Goal: Task Accomplishment & Management: Use online tool/utility

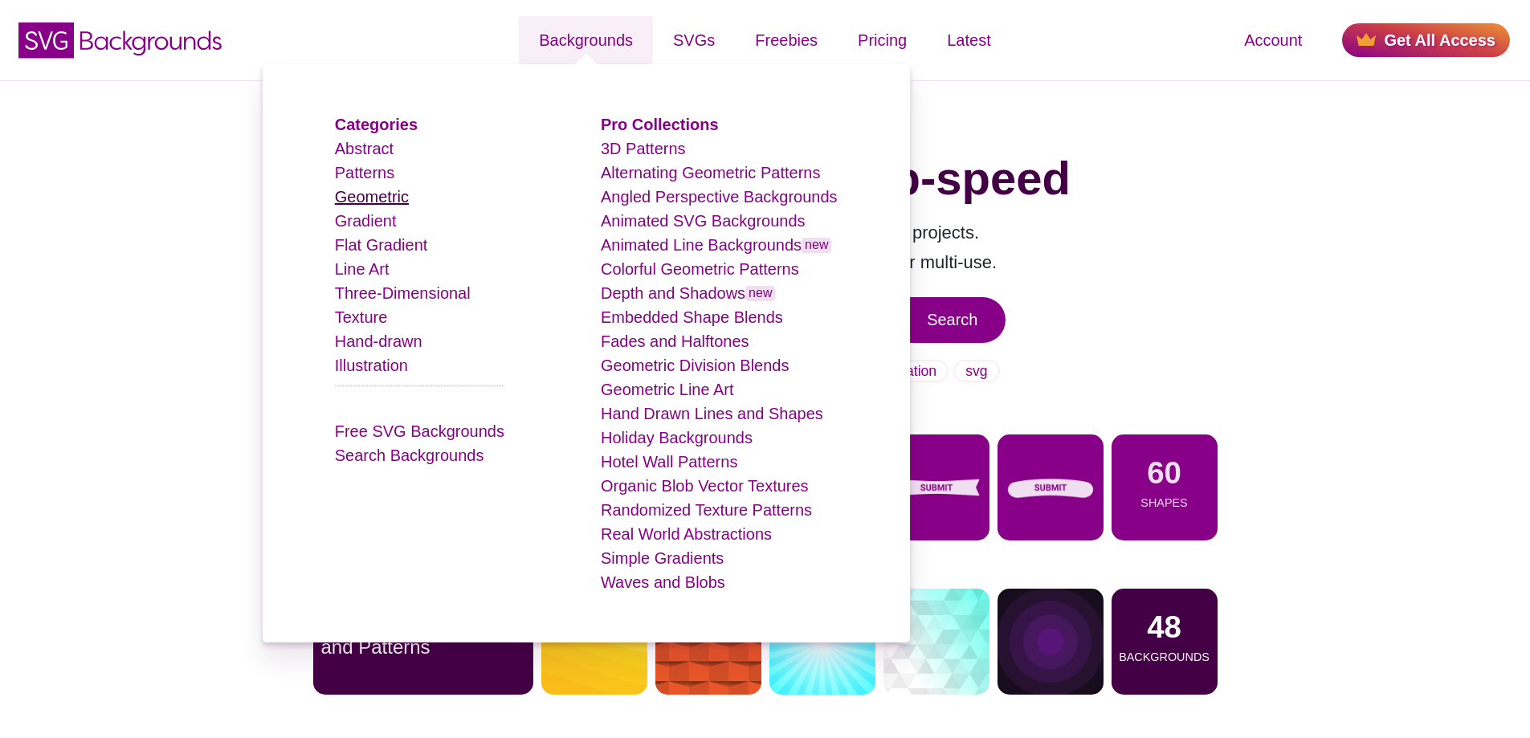
click at [398, 198] on link "Geometric" at bounding box center [372, 197] width 74 height 18
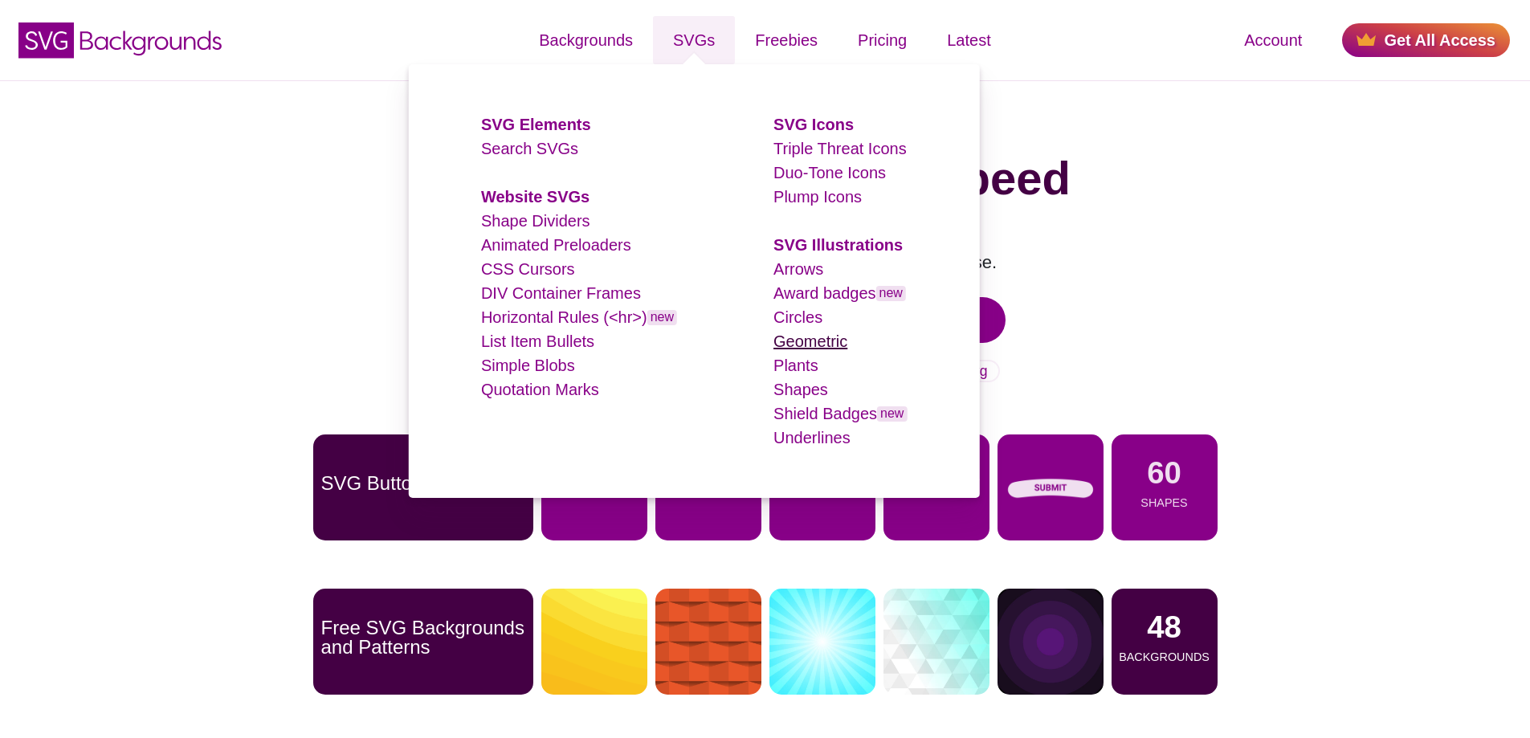
click at [802, 338] on link "Geometric" at bounding box center [810, 342] width 74 height 18
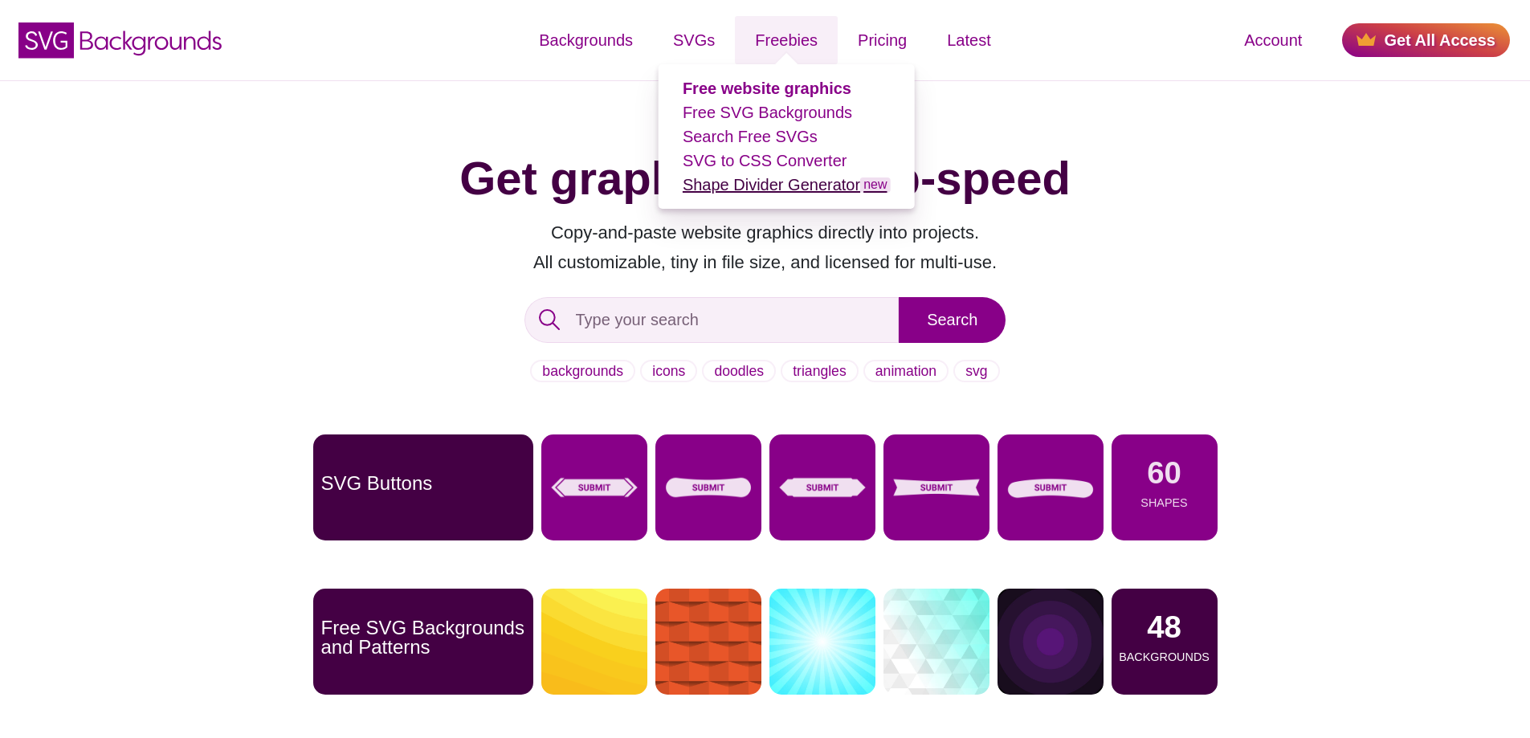
click at [768, 183] on link "Shape Divider Generator new" at bounding box center [787, 185] width 208 height 18
click at [757, 120] on link "Free SVG Backgrounds" at bounding box center [767, 113] width 169 height 18
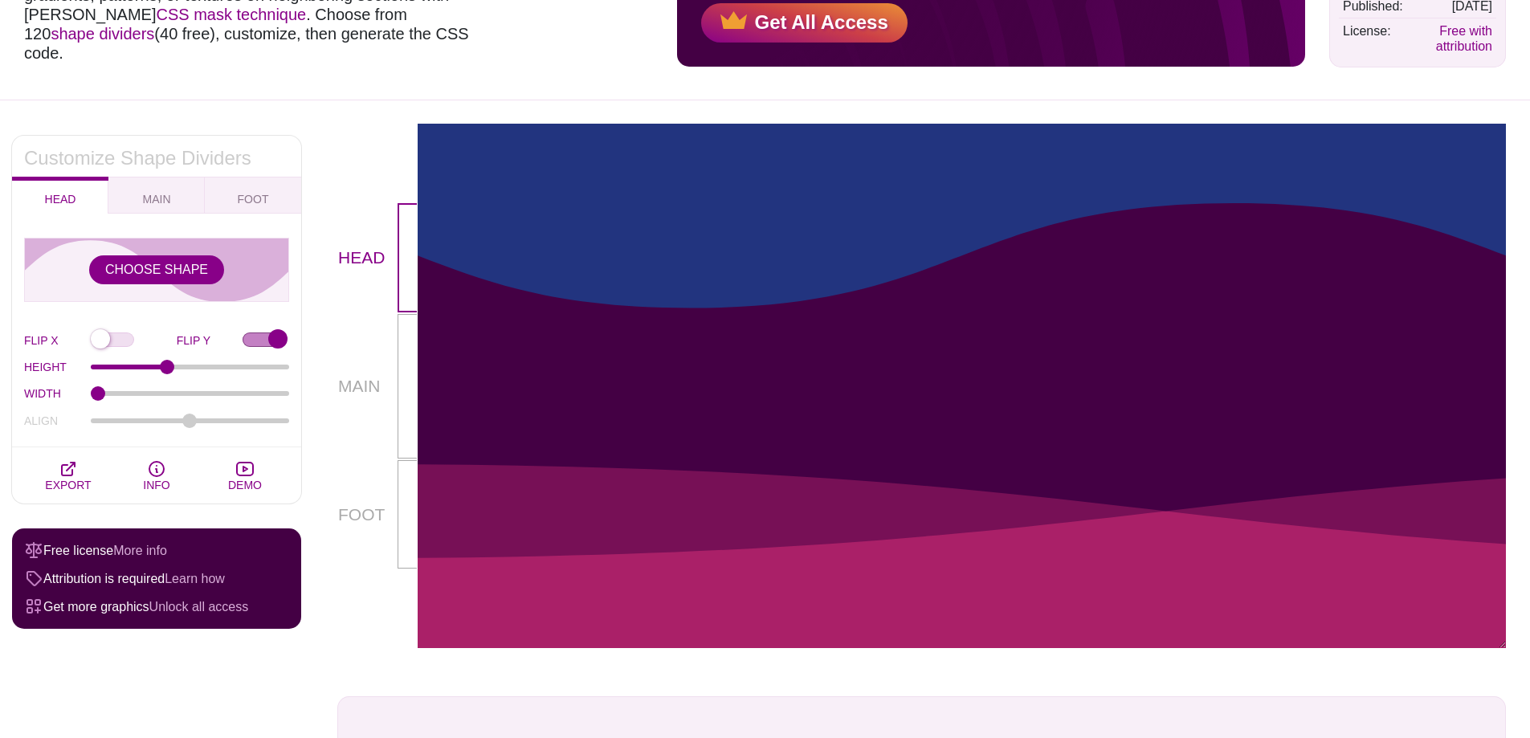
scroll to position [212, 0]
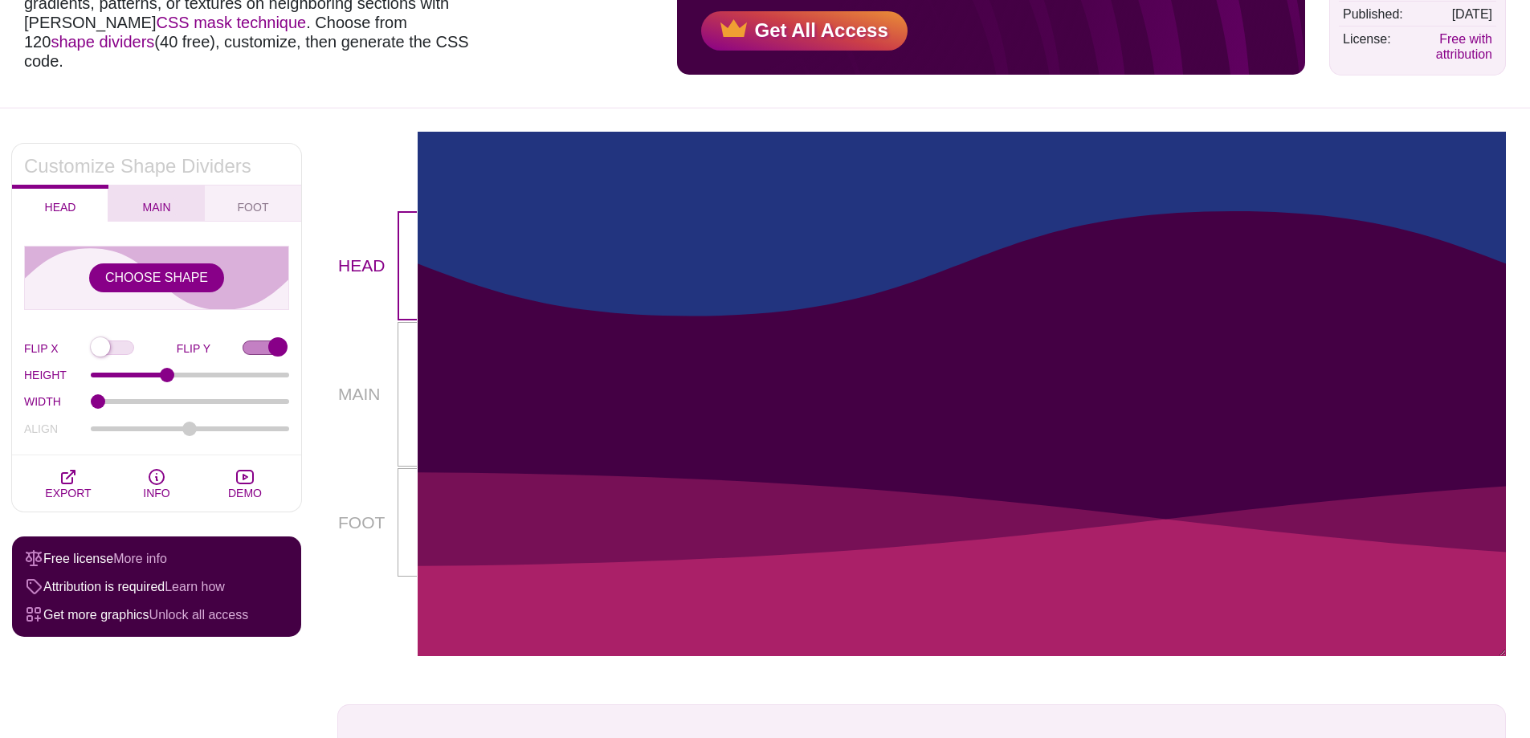
click at [194, 188] on button "MAIN" at bounding box center [156, 203] width 96 height 37
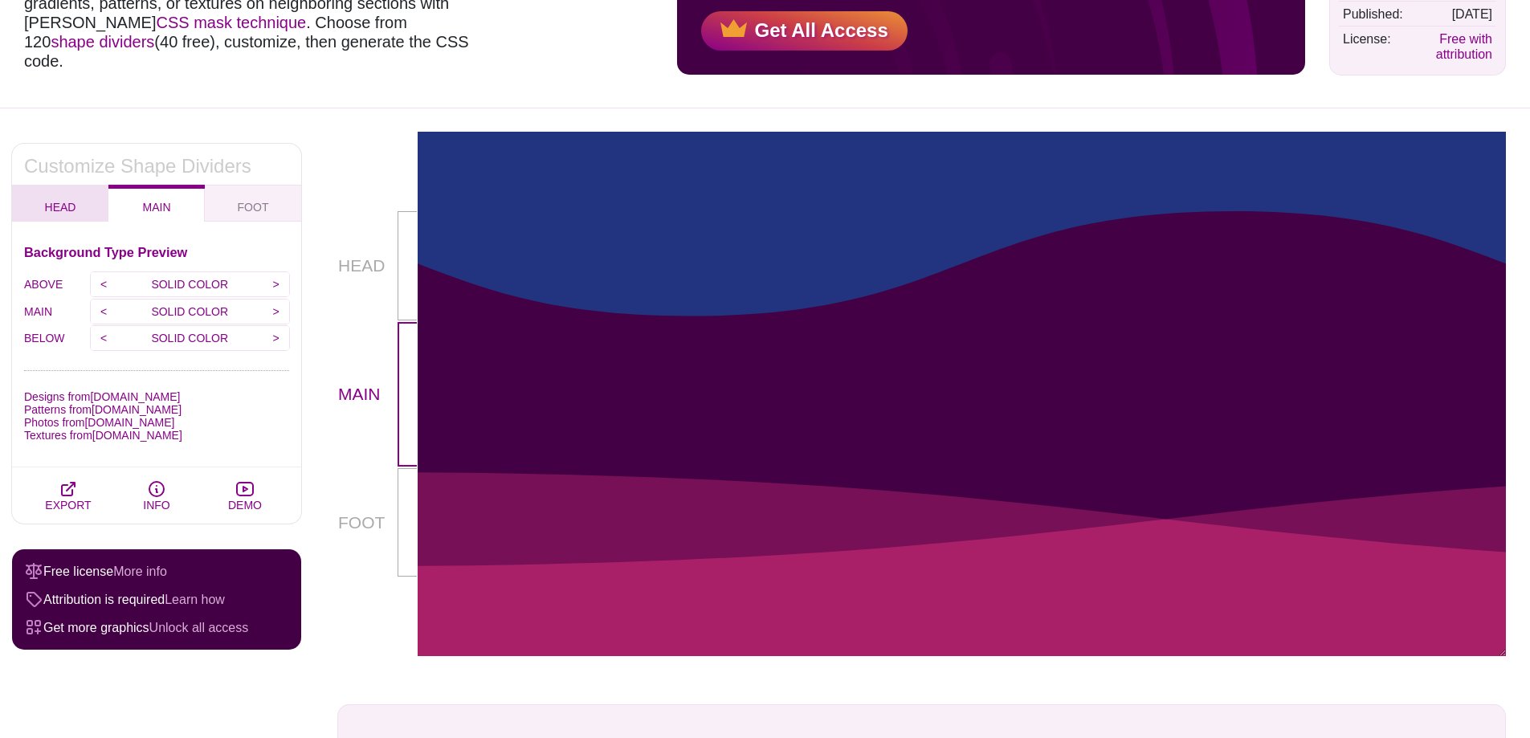
click at [91, 193] on button "HEAD" at bounding box center [60, 203] width 96 height 37
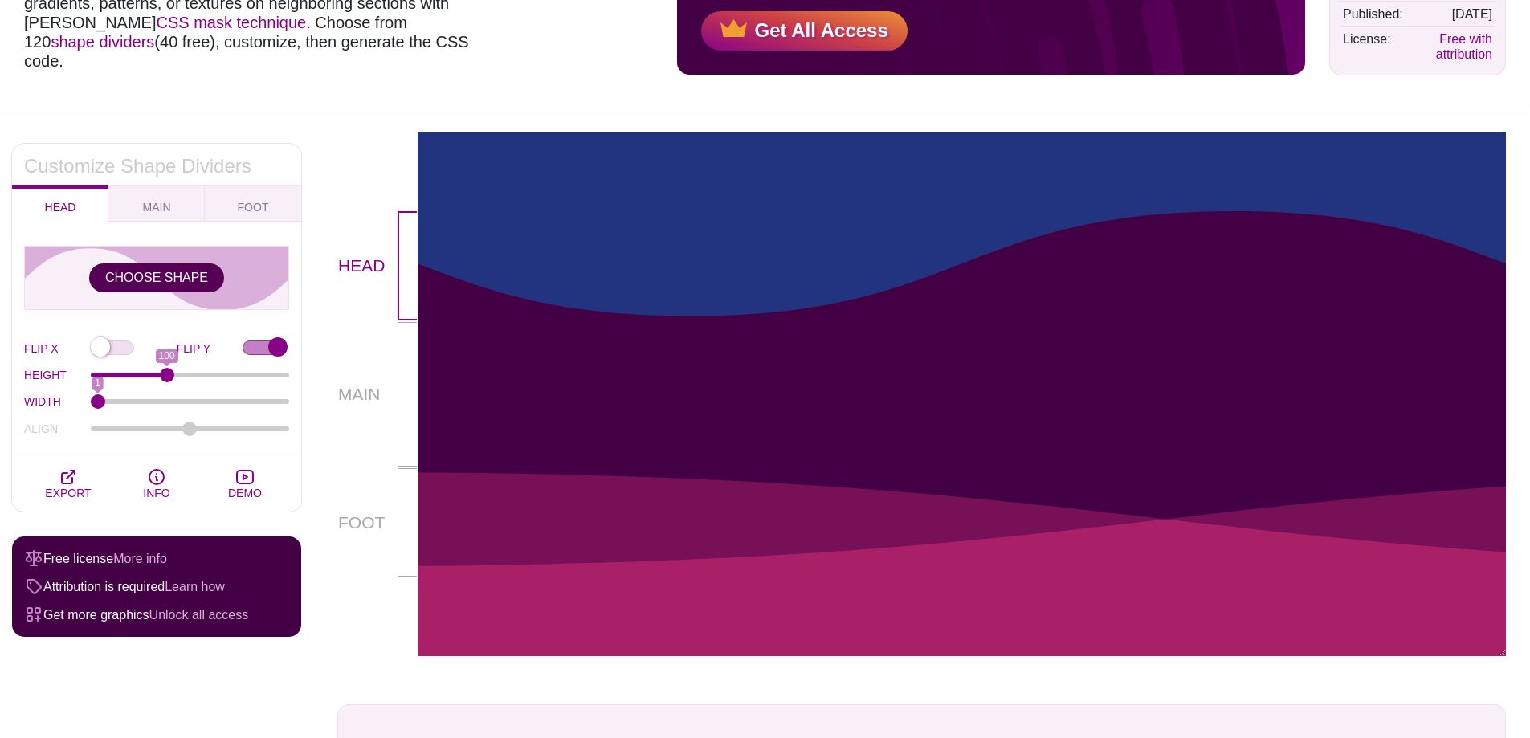
click at [150, 270] on button "CHOOSE SHAPE" at bounding box center [156, 277] width 135 height 29
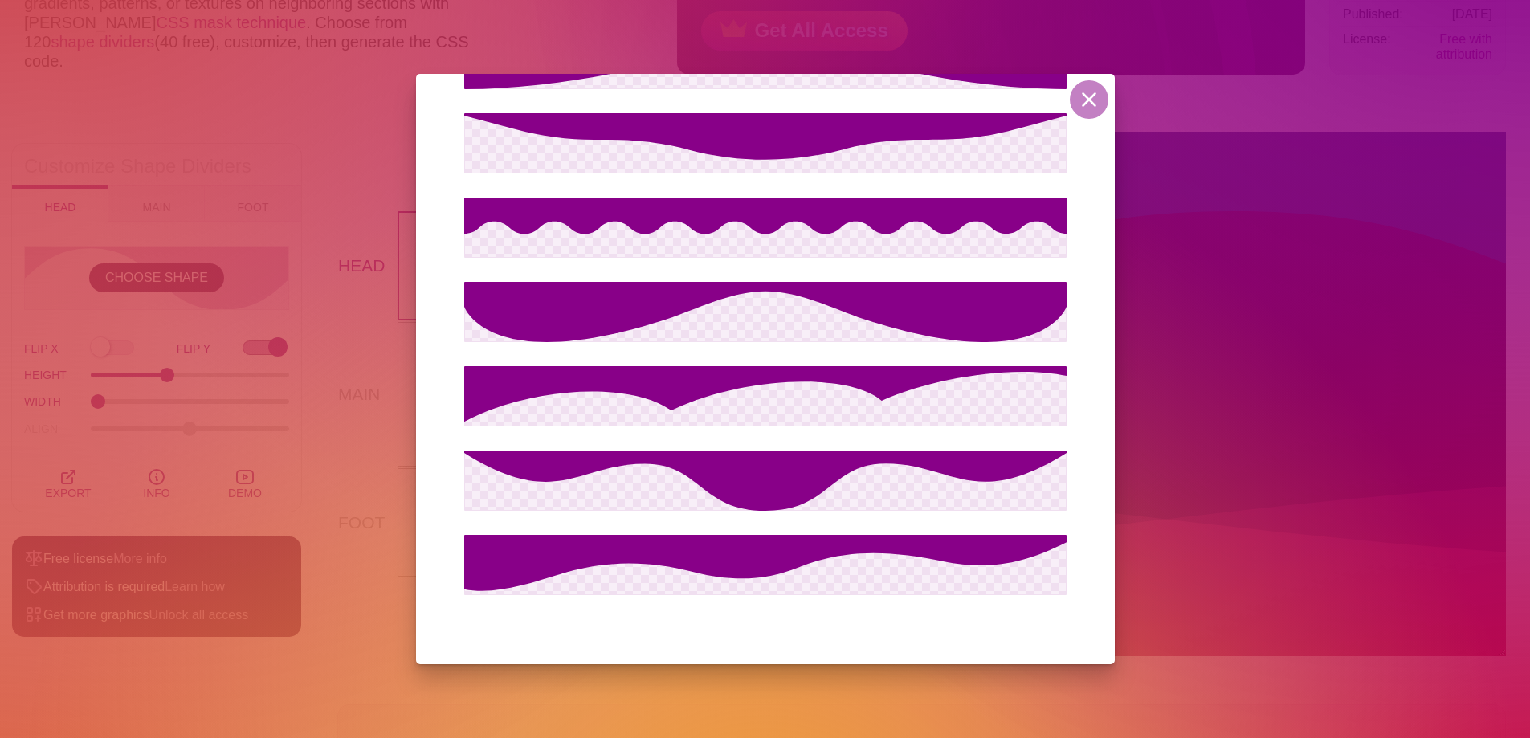
scroll to position [2968, 0]
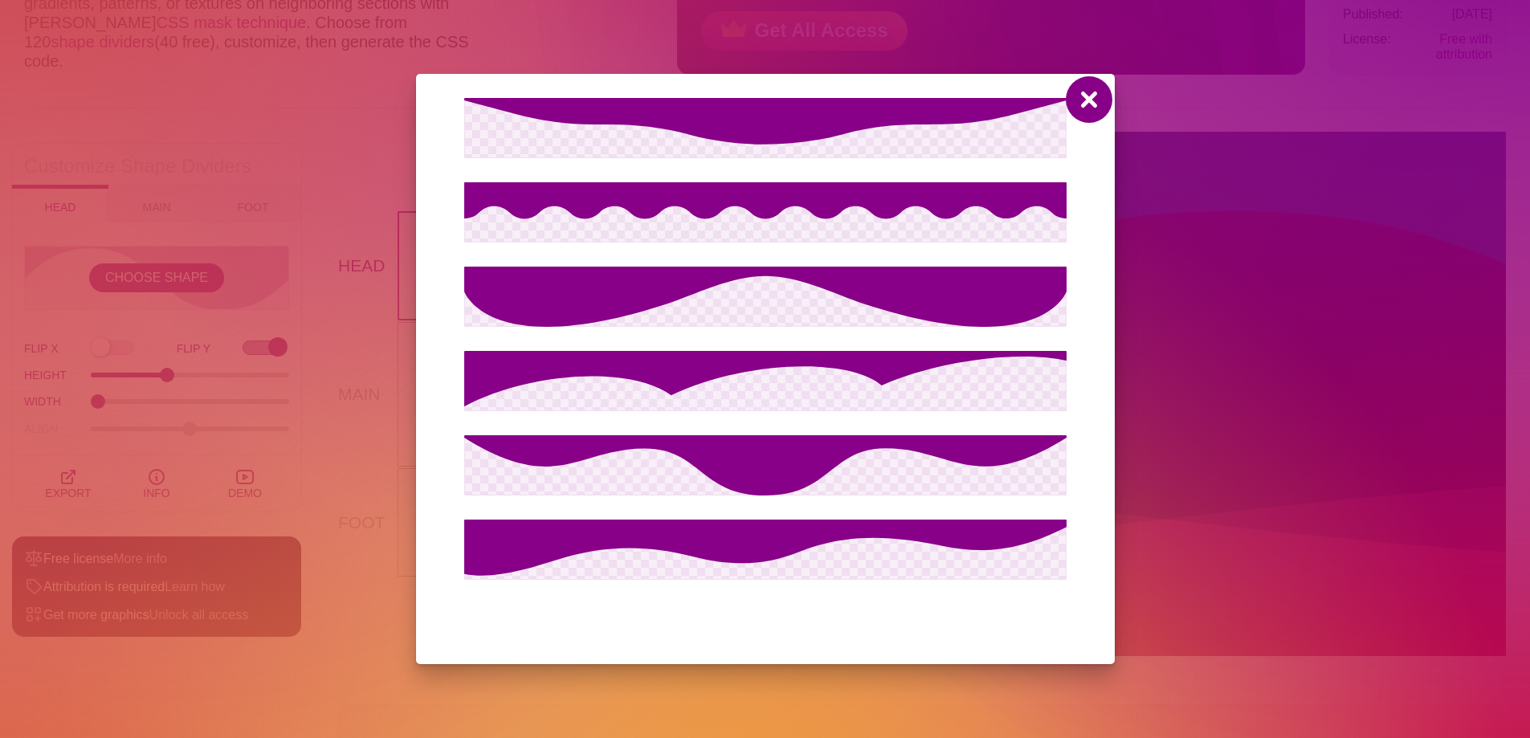
click at [1107, 106] on button at bounding box center [1089, 99] width 39 height 39
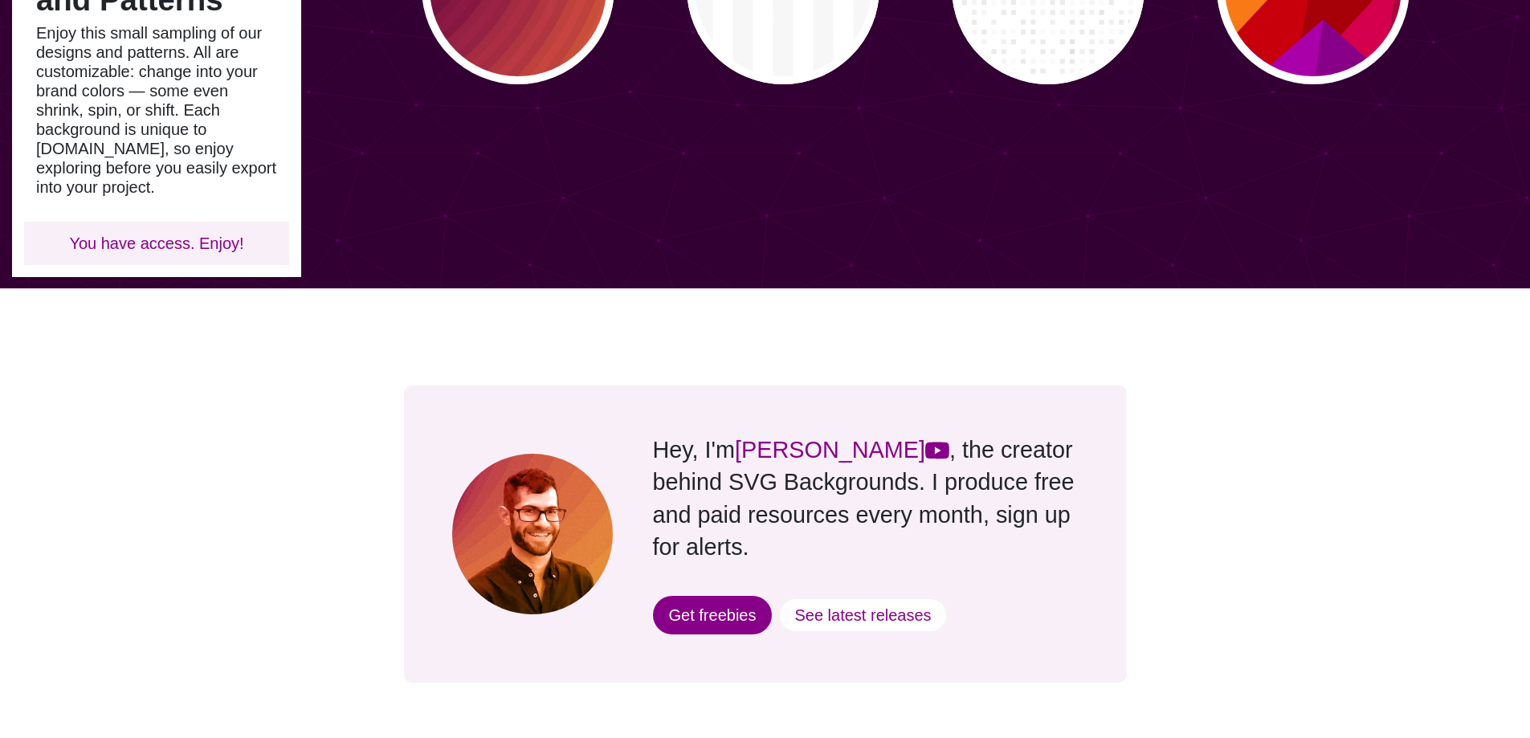
scroll to position [2811, 0]
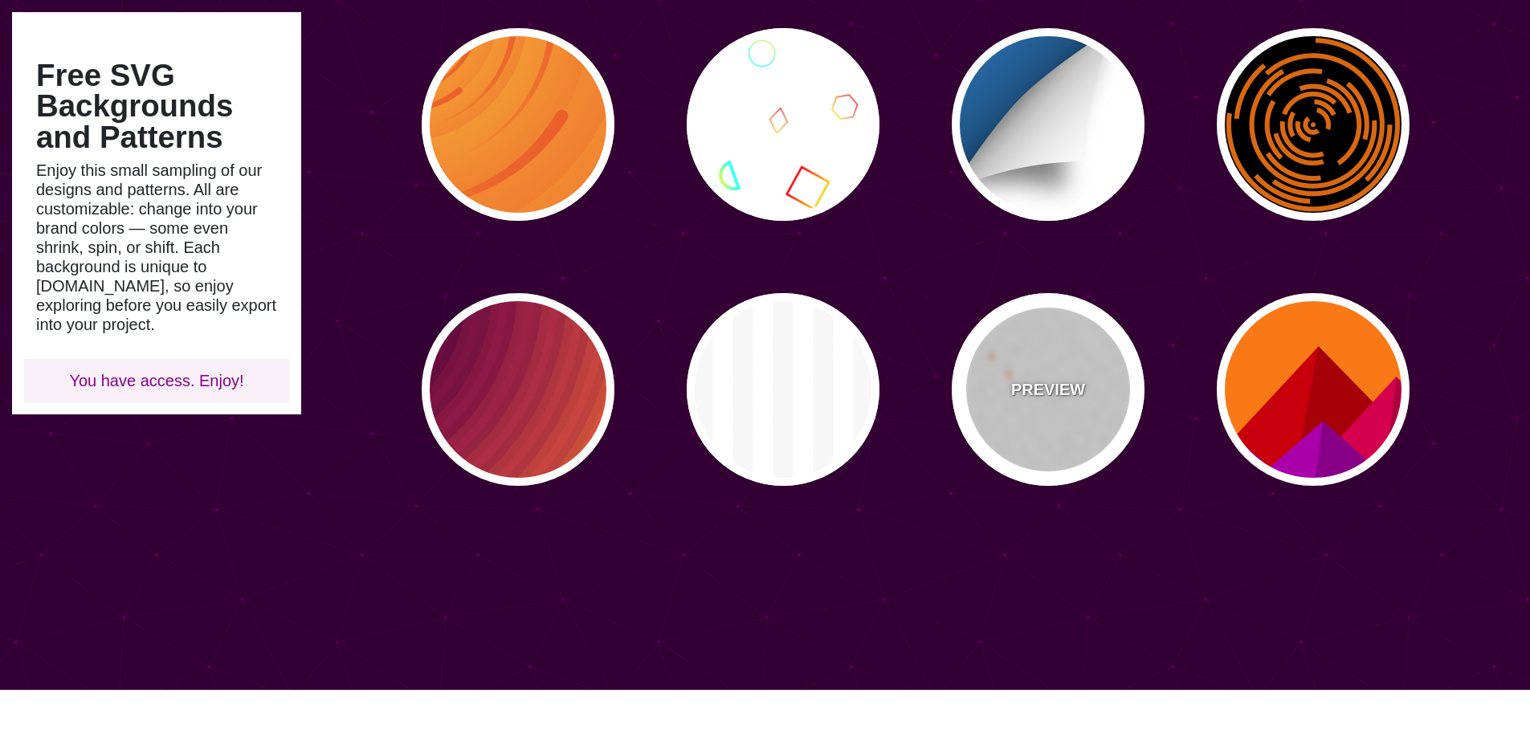
click at [1045, 363] on div "PREVIEW" at bounding box center [1048, 389] width 193 height 193
type input "#FFFFFF"
type input "#FF6600"
type input "0"
type input "50"
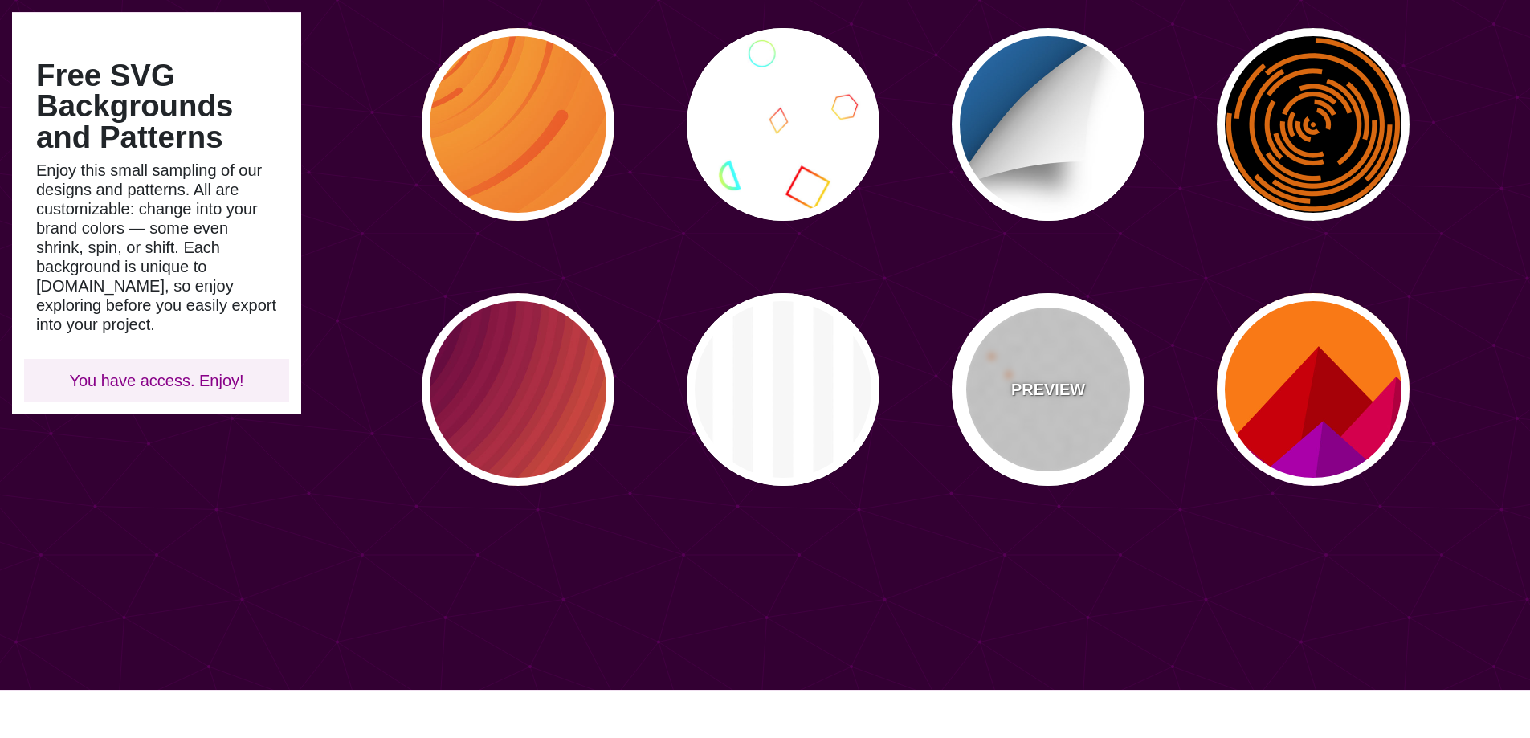
type input "0.5"
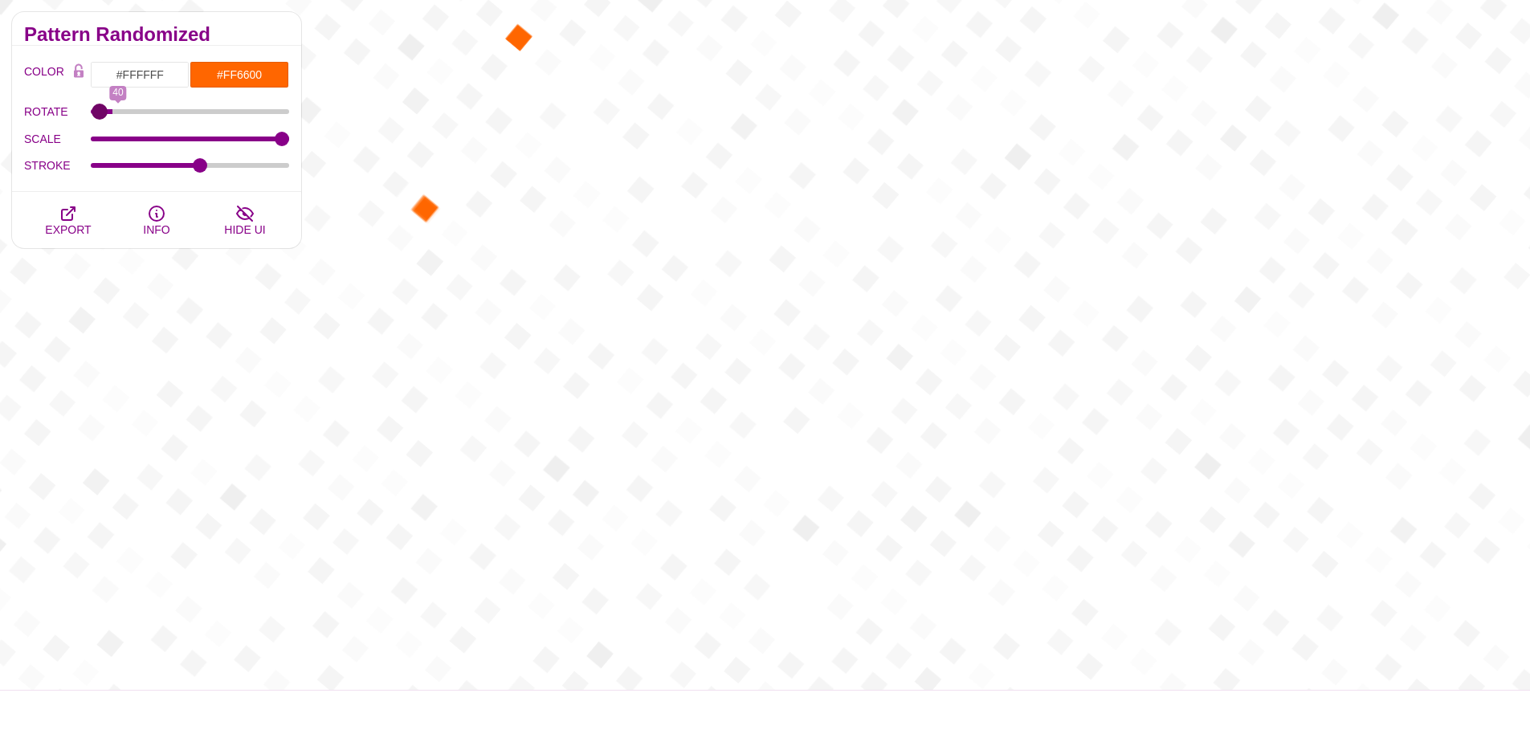
type input "0"
click at [93, 108] on input "ROTATE" at bounding box center [190, 111] width 199 height 6
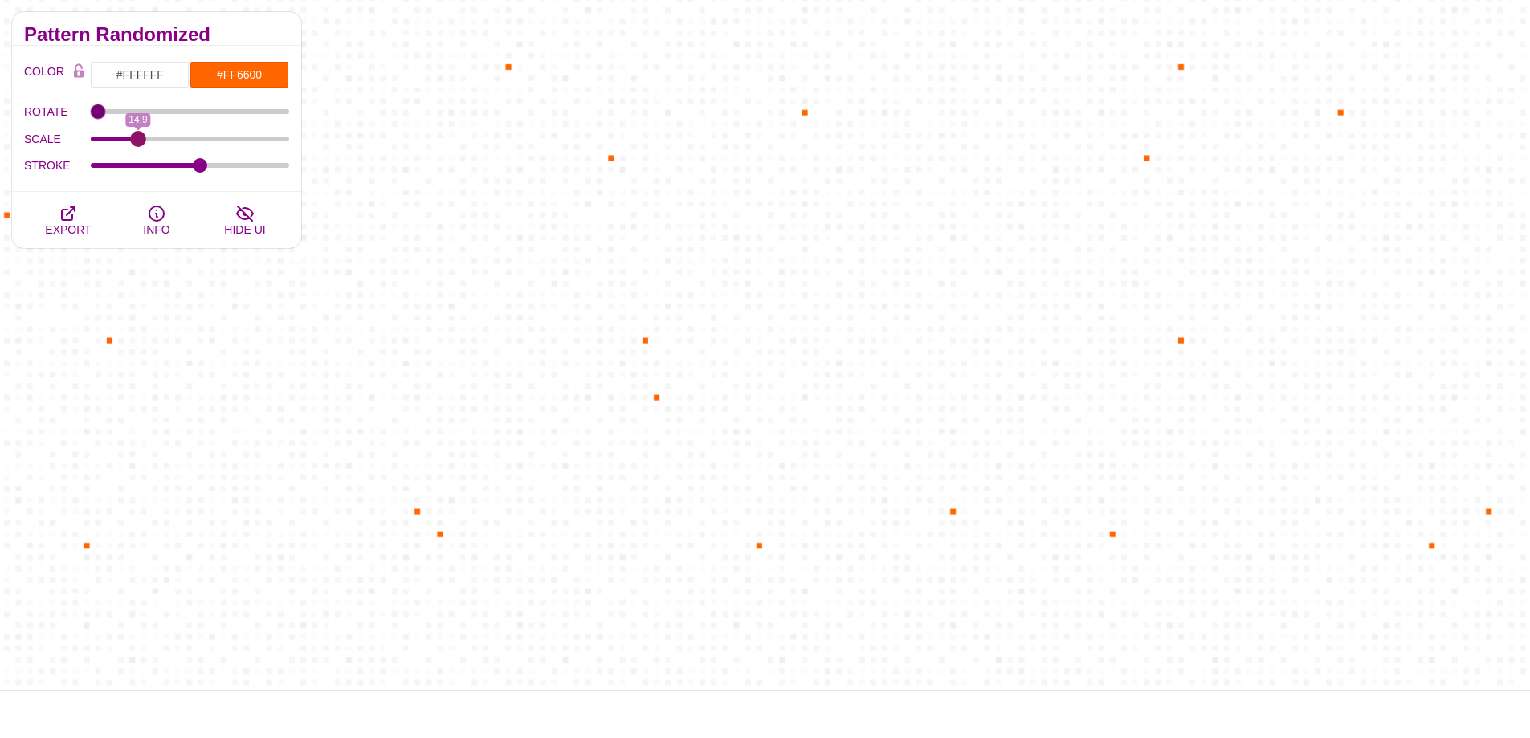
drag, startPoint x: 275, startPoint y: 140, endPoint x: 138, endPoint y: 138, distance: 136.6
type input "14.9"
click at [138, 138] on input "SCALE" at bounding box center [190, 139] width 199 height 6
click at [223, 81] on input "#FF6600" at bounding box center [240, 74] width 100 height 27
paste input "E85AA1"
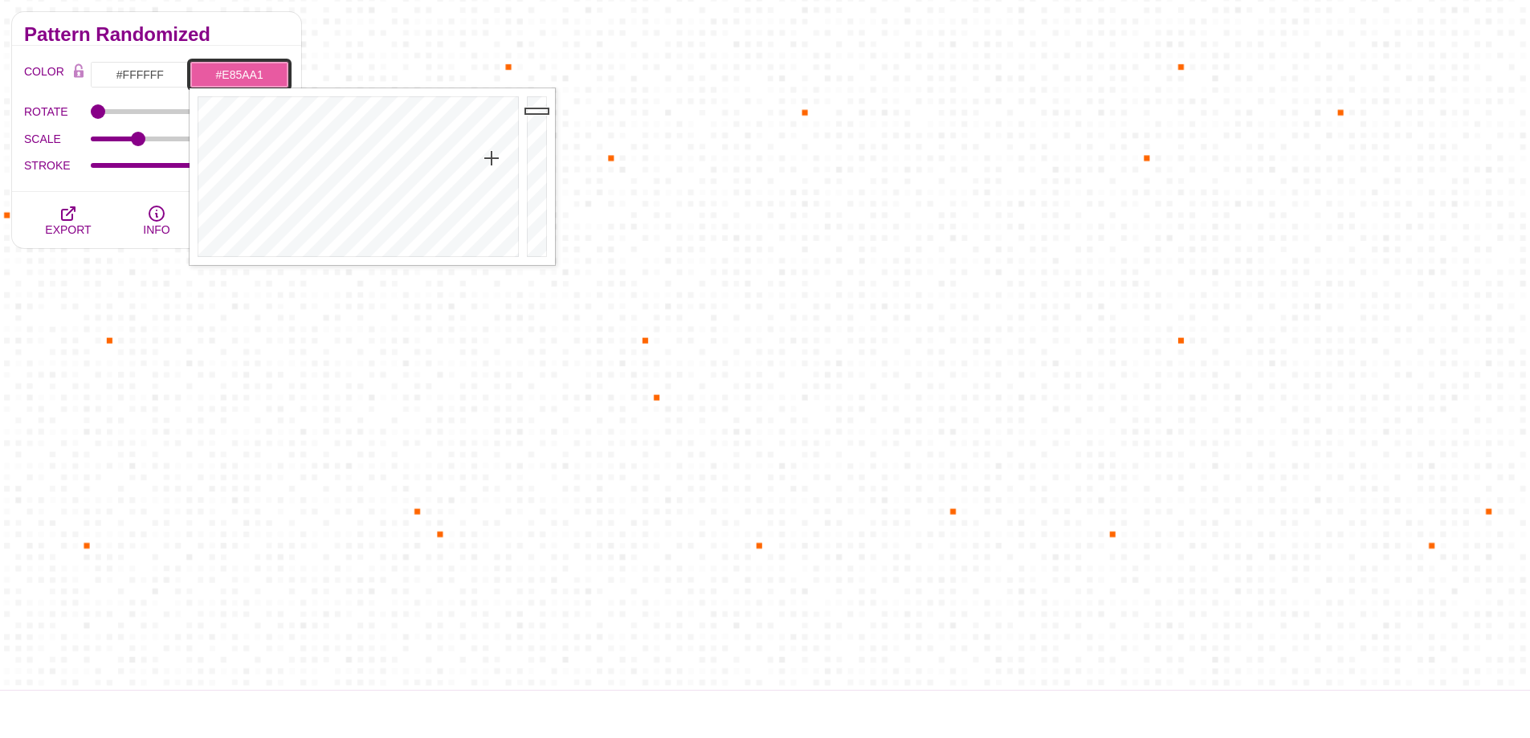
type input "#E85AA1"
click at [254, 39] on h2 "Pattern Randomized" at bounding box center [156, 34] width 265 height 13
type input "0.5"
drag, startPoint x: 198, startPoint y: 167, endPoint x: 192, endPoint y: 160, distance: 9.2
click at [192, 162] on input "STROKE" at bounding box center [190, 165] width 199 height 6
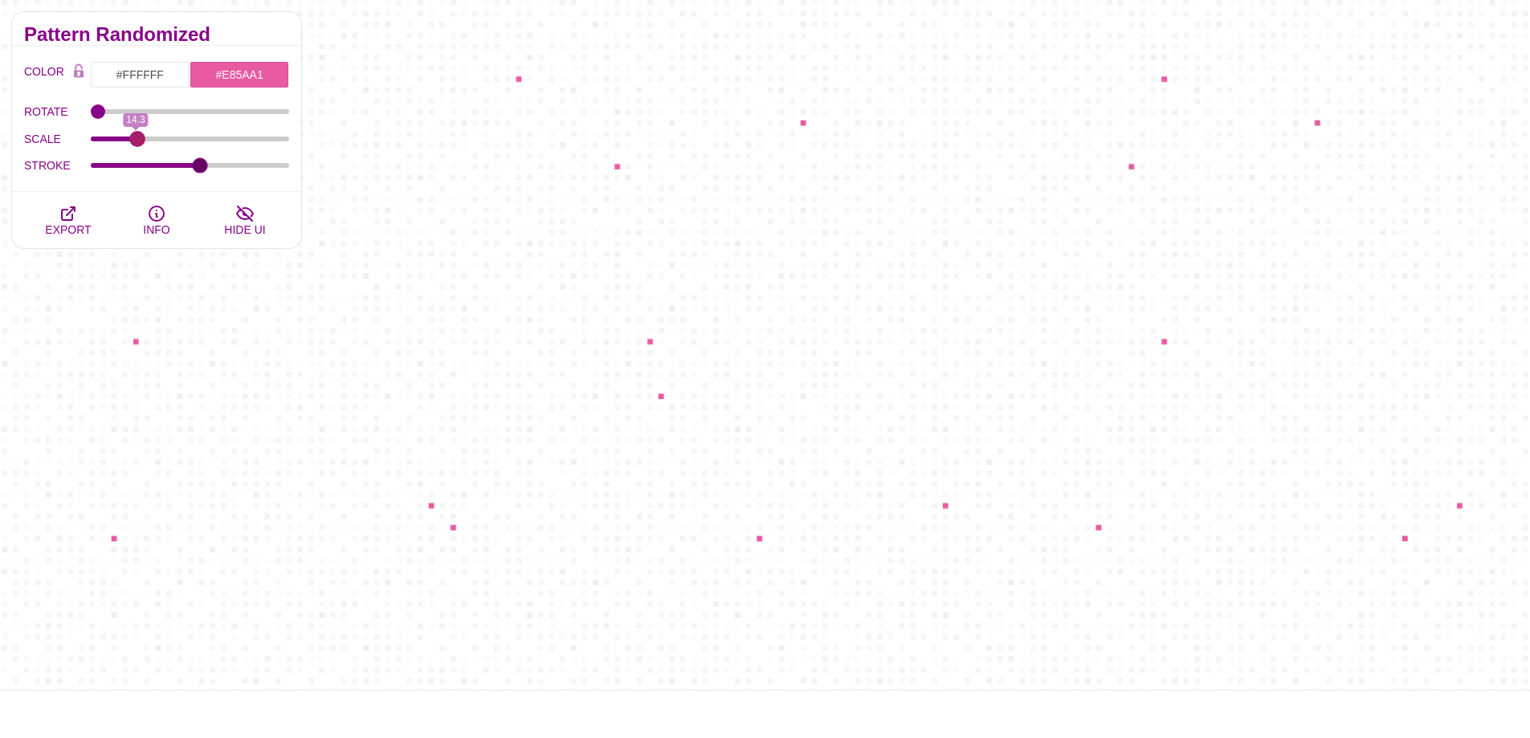
type input "14.9"
click at [138, 141] on input "SCALE" at bounding box center [190, 139] width 199 height 6
click at [78, 226] on span "EXPORT" at bounding box center [68, 229] width 46 height 13
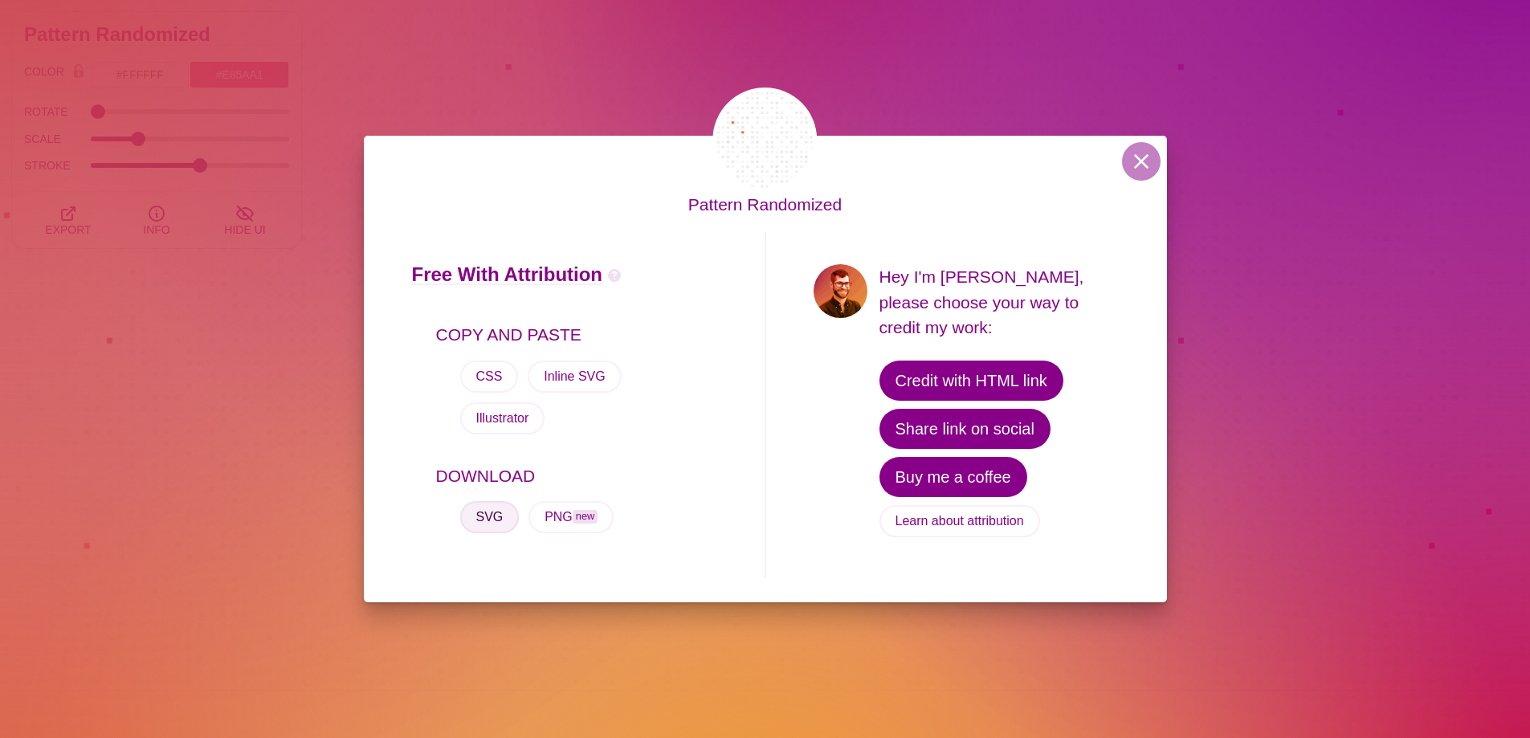
click at [494, 501] on button "SVG" at bounding box center [489, 517] width 59 height 32
click at [573, 510] on span "new" at bounding box center [585, 517] width 25 height 14
